Goal: Check status: Check status

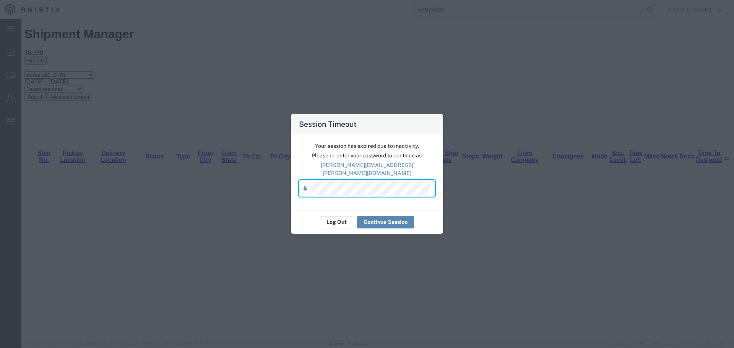
click at [373, 217] on button "Continue Session" at bounding box center [385, 222] width 57 height 12
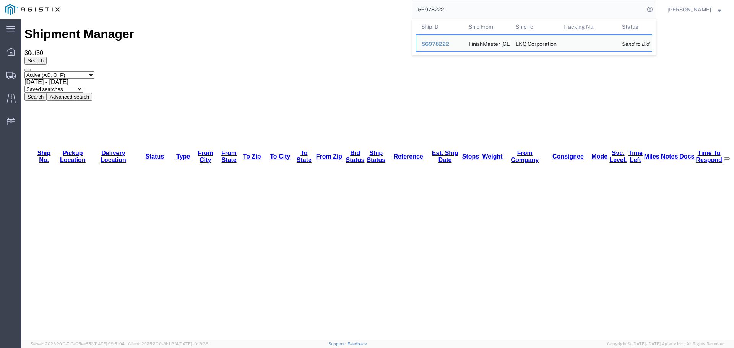
click at [444, 10] on input "56978222" at bounding box center [528, 9] width 232 height 18
paste input "4656"
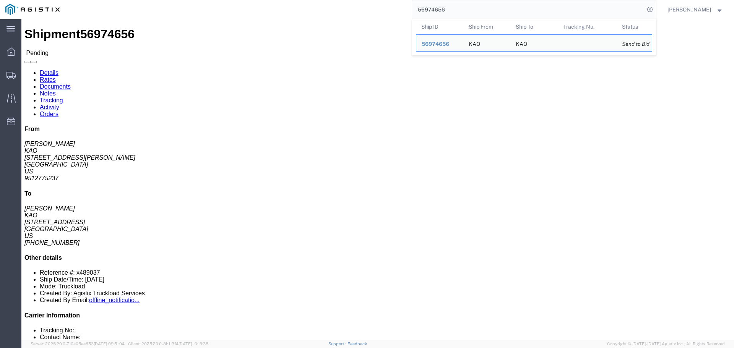
click address "KAO ([PERSON_NAME]) 8614 [STREET_ADDRESS][PERSON_NAME] 9512775237 ext. 3998 [EM…"
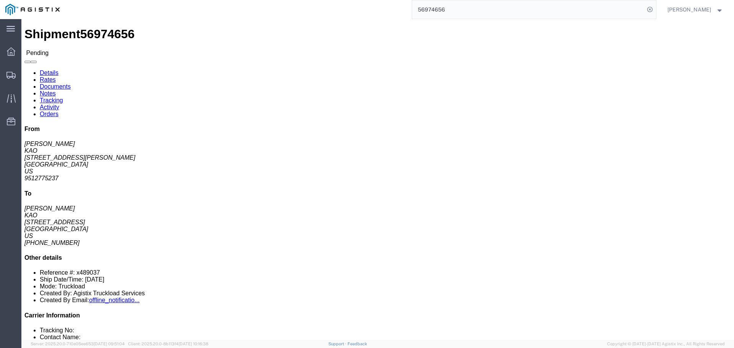
click address "KAO ([PERSON_NAME]) 8614 [STREET_ADDRESS][PERSON_NAME] 9512775237 ext. 3998 [EM…"
copy address "91752"
click address "KAO ([PERSON_NAME]) 8404 [STREET_ADDRESS] [PHONE_NUMBER] [EMAIL_ADDRESS][DOMAIN…"
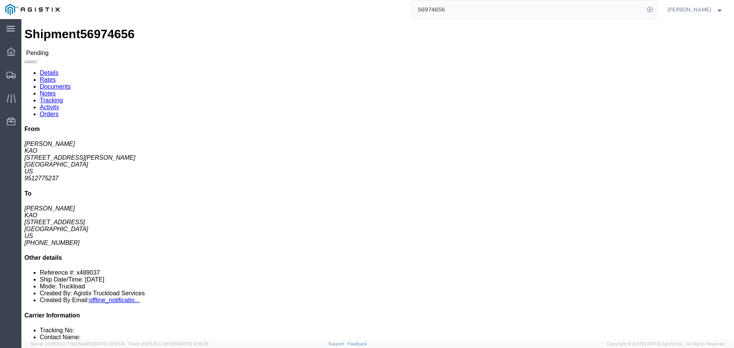
click address "KAO ([PERSON_NAME]) 8404 [STREET_ADDRESS] [PHONE_NUMBER] [EMAIL_ADDRESS][DOMAIN…"
copy address "75038"
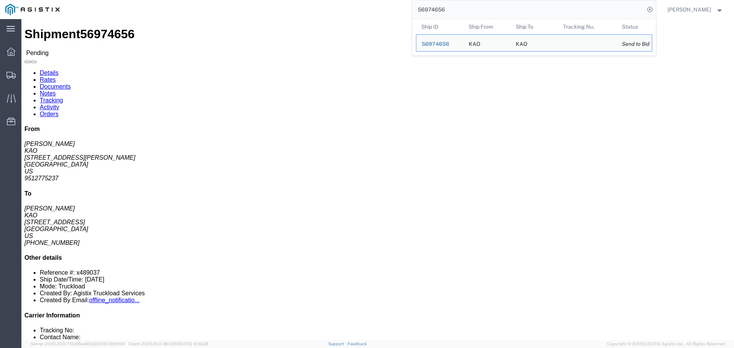
click at [431, 3] on input "56974656" at bounding box center [528, 9] width 232 height 18
paste input "84381"
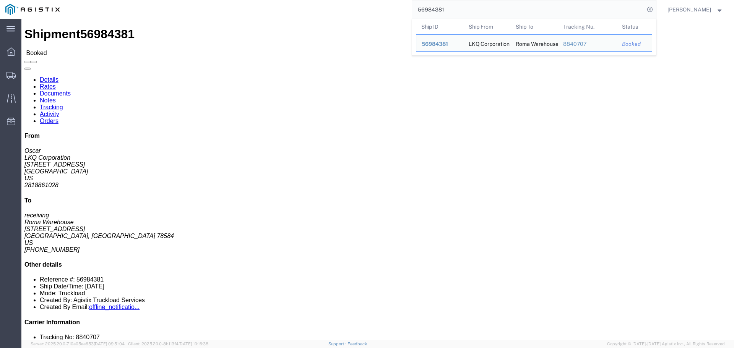
click div "Shipment Detail Ship From LKQ Corporation (Oscar) [STREET_ADDRESS] 2818861028 […"
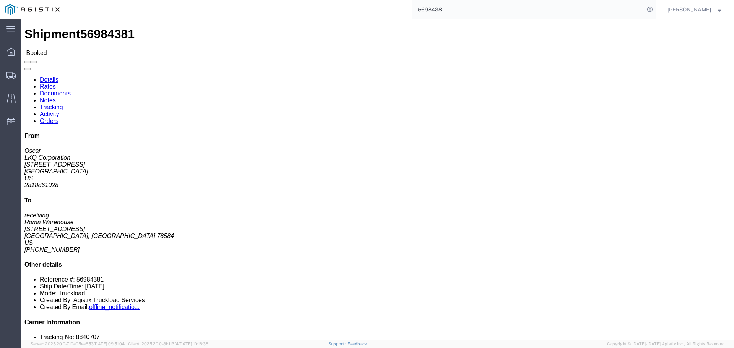
click at [454, 8] on input "56984381" at bounding box center [528, 9] width 232 height 18
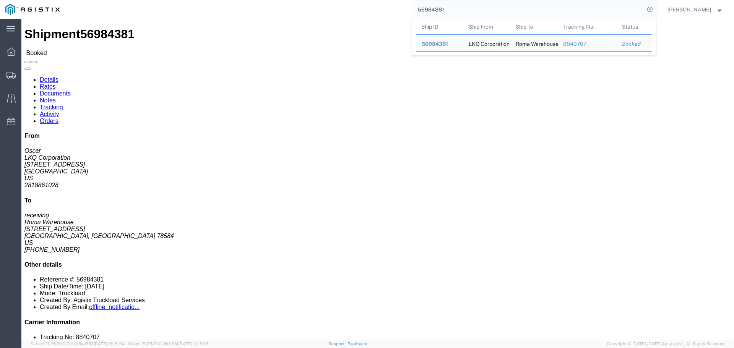
click at [454, 8] on input "56984381" at bounding box center [528, 9] width 232 height 18
paste input "2762"
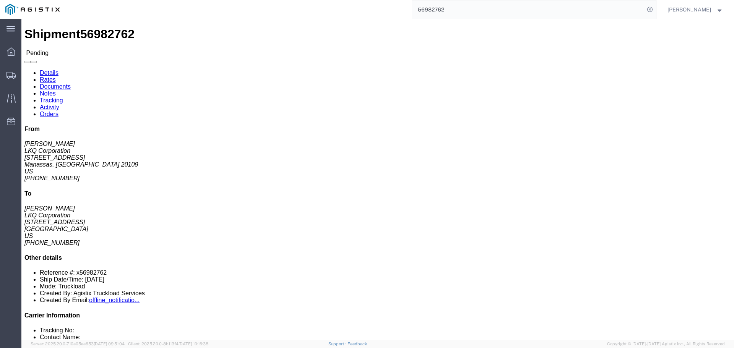
click address "LKQ Corporation ([PERSON_NAME]) 3175 - [GEOGRAPHIC_DATA] VA (175) [STREET_ADDRE…"
copy address "20109"
click address "LKQ Corporation ([PERSON_NAME]) 1634 [STREET_ADDRESS] [PHONE_NUMBER] [EMAIL_ADD…"
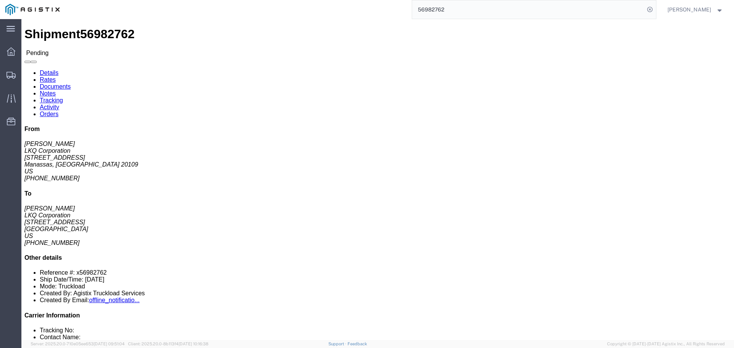
copy address "30336"
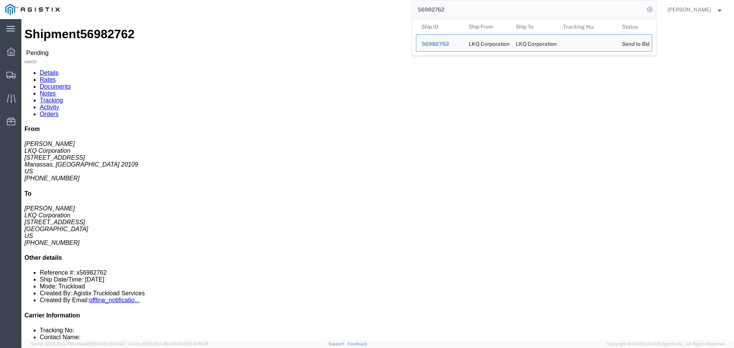
click at [452, 9] on input "56982762" at bounding box center [528, 9] width 232 height 18
paste input "3585"
click address "LKQ Corporation ([PERSON_NAME]) 3008 [STREET_ADDRESS] [PHONE_NUMBER] [EMAIL_ADD…"
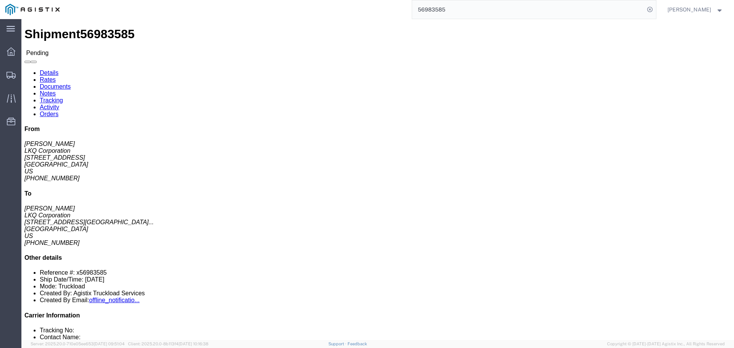
copy address "84104"
click address "LKQ Corporation ([PERSON_NAME] 3021 [STREET_ADDRESS] [PHONE_NUMBER] [EMAIL_ADDR…"
copy address "66226"
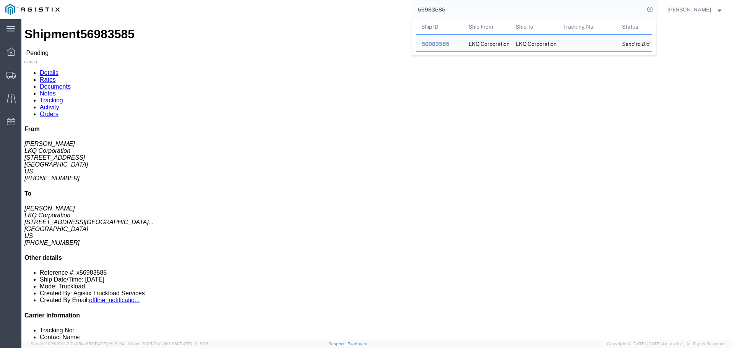
click at [431, 4] on input "56983585" at bounding box center [528, 9] width 232 height 18
paste input "2640"
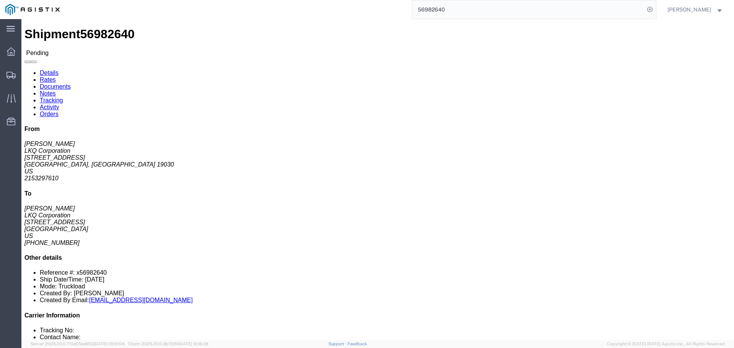
click address "LKQ Corporation ([PERSON_NAME]) [STREET_ADDRESS] 2153297610"
copy address "19030"
click address "LKQ Corporation ([PERSON_NAME]) 1634 [STREET_ADDRESS] [PHONE_NUMBER]"
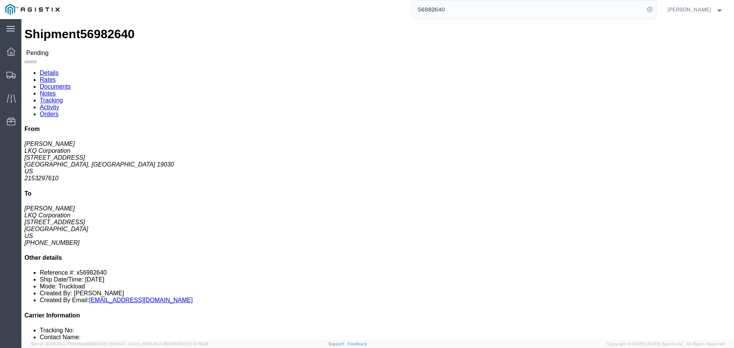
click address "LKQ Corporation ([PERSON_NAME]) 1634 [STREET_ADDRESS] [PHONE_NUMBER]"
copy address "30336"
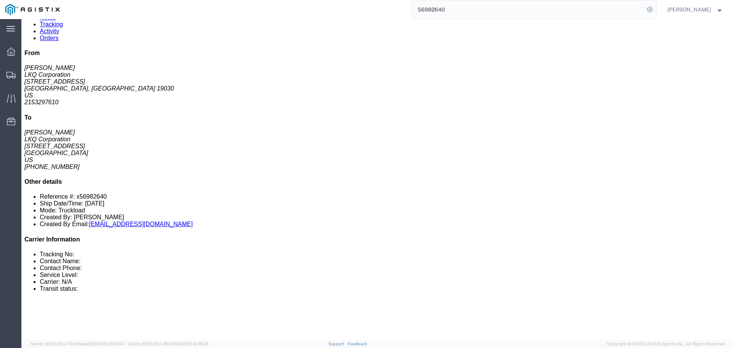
scroll to position [76, 0]
click at [425, 8] on input "56982640" at bounding box center [528, 9] width 232 height 18
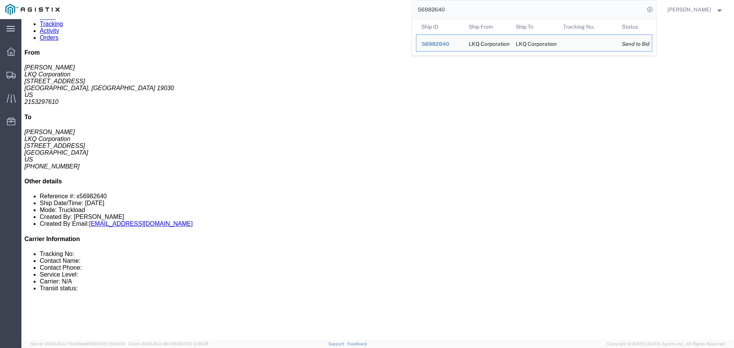
click at [425, 8] on input "56982640" at bounding box center [528, 9] width 232 height 18
paste input "74656"
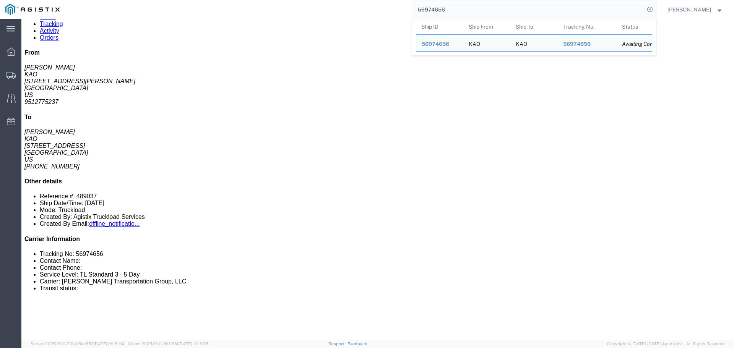
click h4 "Routing & Vehicle Information"
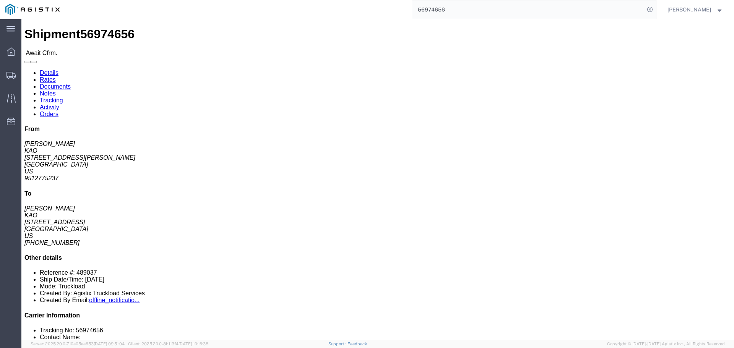
click link "Confirm"
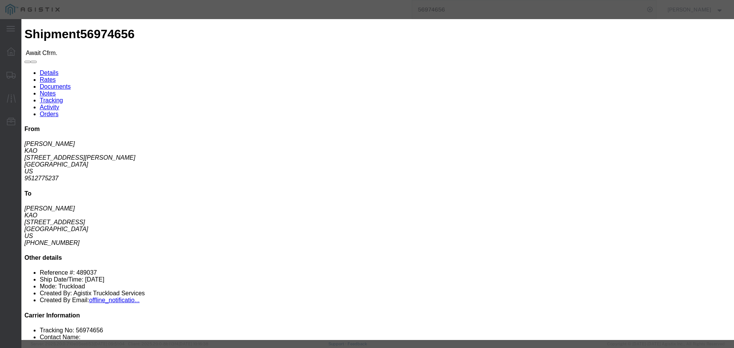
click button "button"
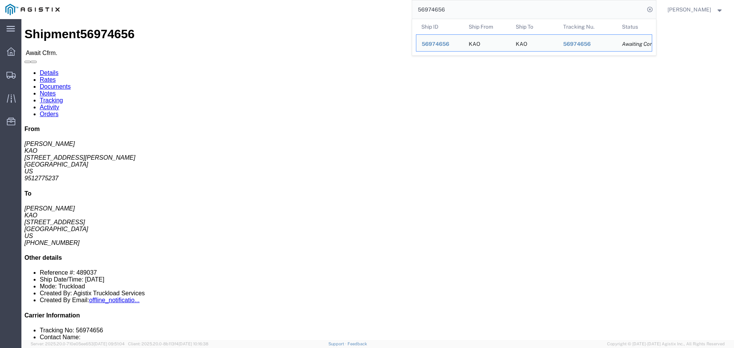
click at [435, 5] on input "56974656" at bounding box center [528, 9] width 232 height 18
paste input "83585"
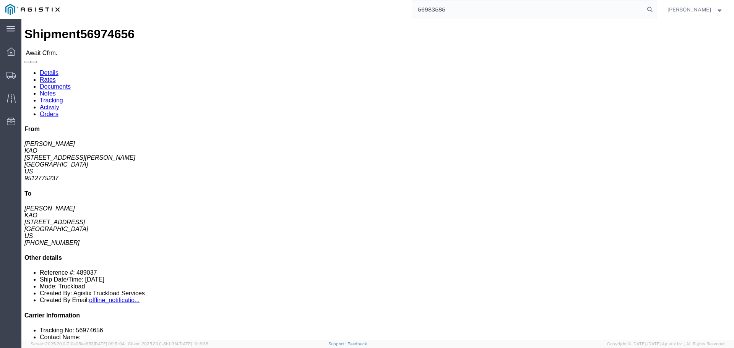
type input "56983585"
